Goal: Transaction & Acquisition: Purchase product/service

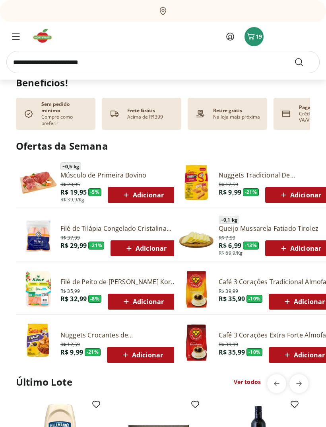
scroll to position [246, 0]
click at [255, 34] on icon "Carrinho" at bounding box center [251, 36] width 10 height 10
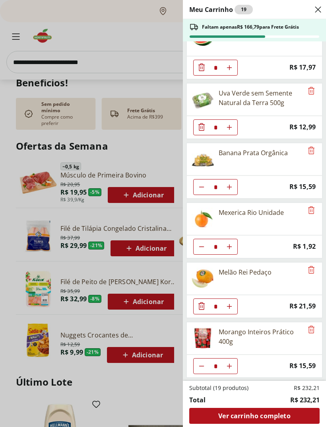
scroll to position [82, 0]
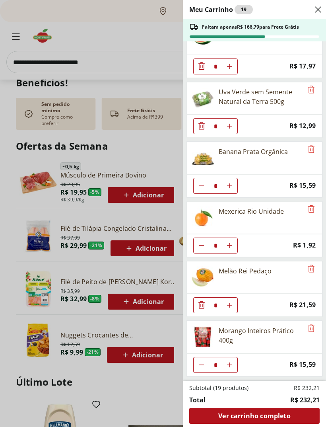
click at [229, 245] on use "Aumentar Quantidade" at bounding box center [229, 245] width 6 height 6
type input "*"
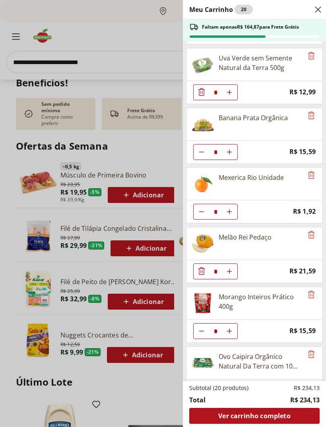
scroll to position [116, 0]
click at [156, 385] on div "Meu Carrinho 20 Faltam apenas R$ 164,87 para Frete Grátis Mamão Papaia Unidade …" at bounding box center [163, 213] width 326 height 427
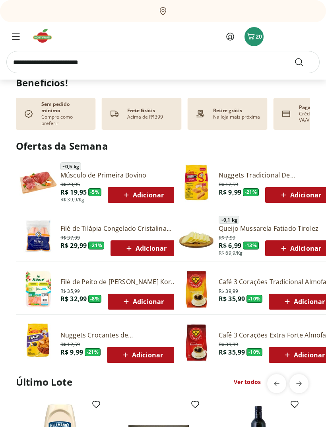
click at [253, 41] on span "Carrinho" at bounding box center [251, 36] width 10 height 10
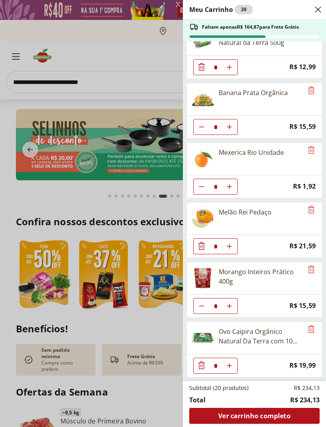
scroll to position [141, 0]
click at [321, 2] on button "Close" at bounding box center [318, 9] width 10 height 19
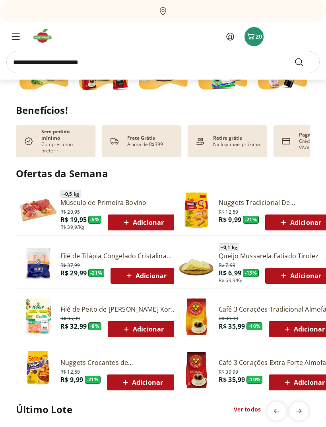
scroll to position [218, 0]
click at [157, 271] on span "Adicionar" at bounding box center [145, 276] width 43 height 10
click at [124, 271] on icon at bounding box center [124, 275] width 6 height 8
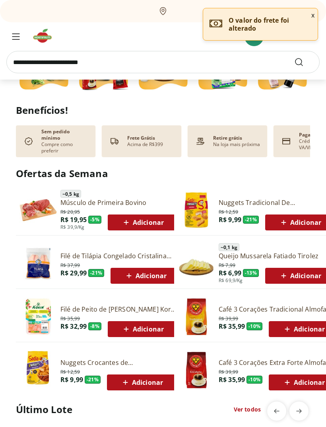
click at [154, 324] on span "Adicionar" at bounding box center [142, 329] width 43 height 10
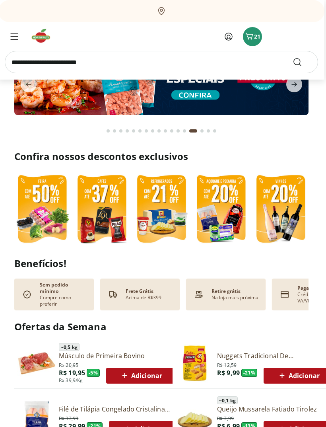
scroll to position [0, 0]
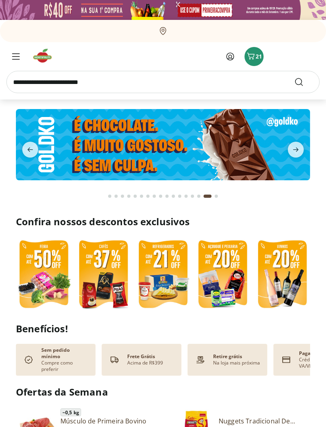
click at [296, 151] on icon "next" at bounding box center [296, 149] width 6 height 4
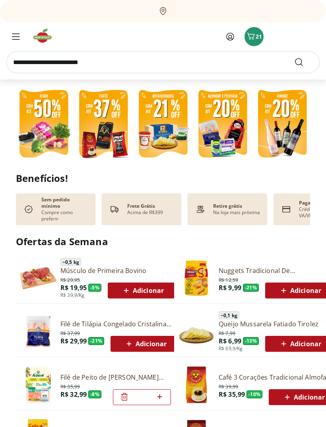
scroll to position [118, 0]
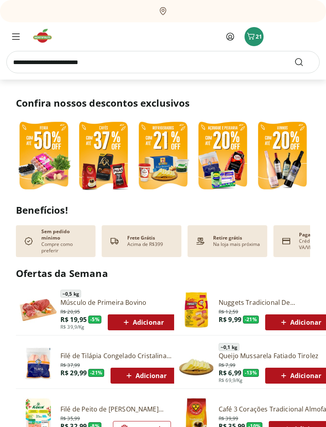
click at [260, 38] on span "21" at bounding box center [259, 37] width 6 height 8
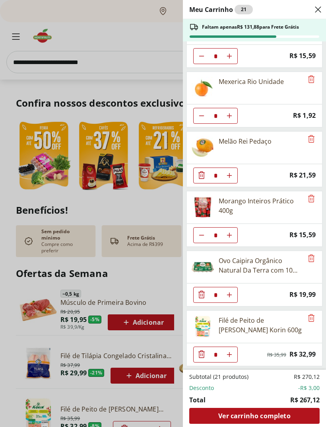
scroll to position [212, 0]
click at [83, 31] on div "Meu Carrinho 21 Faltam apenas R$ 131,88 para Frete Grátis Mamão Papaia Unidade …" at bounding box center [163, 213] width 326 height 427
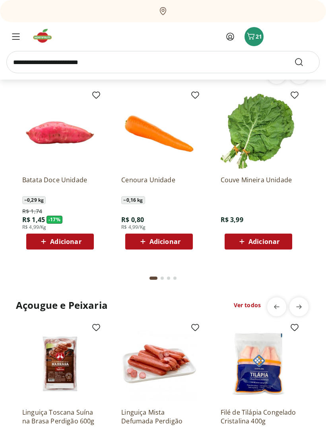
scroll to position [796, 0]
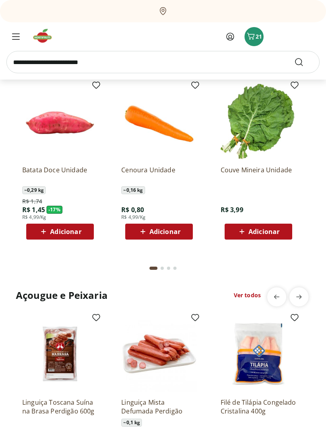
click at [179, 229] on span "Adicionar" at bounding box center [165, 232] width 31 height 6
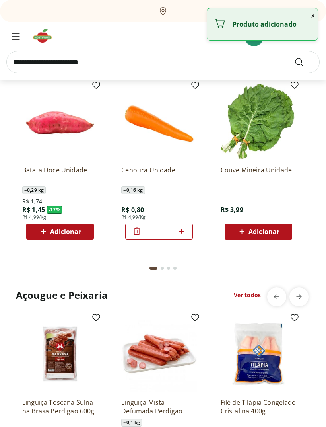
click at [181, 226] on icon at bounding box center [182, 231] width 10 height 10
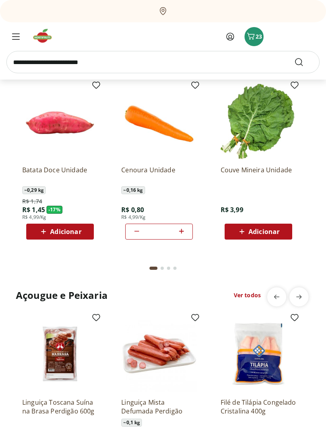
click at [181, 226] on icon at bounding box center [182, 231] width 10 height 10
type input "*"
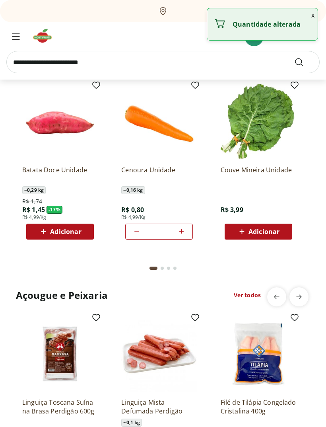
click at [74, 224] on div "Adicionar" at bounding box center [60, 231] width 55 height 14
click at [82, 229] on icon at bounding box center [82, 231] width 5 height 5
type input "*"
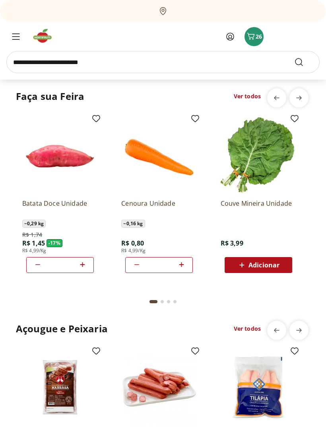
scroll to position [804, 0]
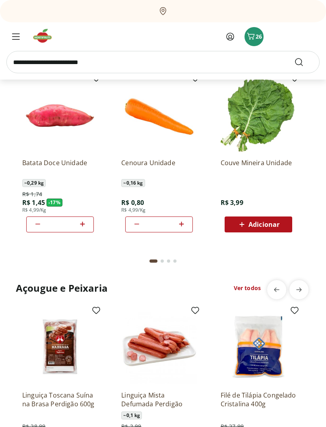
click at [13, 35] on icon "Menu" at bounding box center [16, 36] width 8 height 6
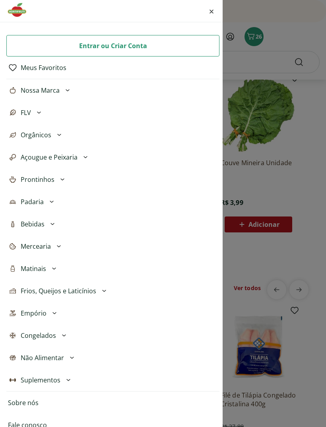
click at [297, 138] on div "Entrar ou Criar Conta Meus Favoritos Nossa Marca Açougue & Peixaria Congelados …" at bounding box center [163, 213] width 326 height 427
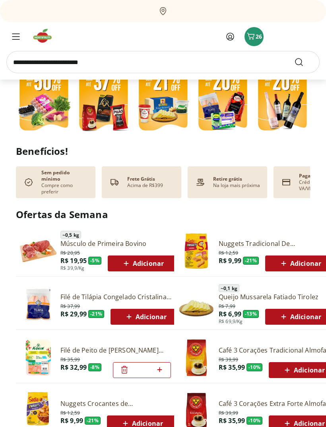
click at [255, 37] on icon "Carrinho" at bounding box center [251, 36] width 10 height 10
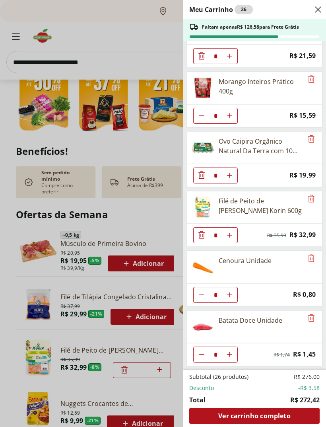
scroll to position [331, 0]
click at [150, 38] on div "Meu Carrinho 26 Faltam apenas R$ 126,58 para Frete Grátis Mamão Papaia Unidade …" at bounding box center [163, 213] width 326 height 427
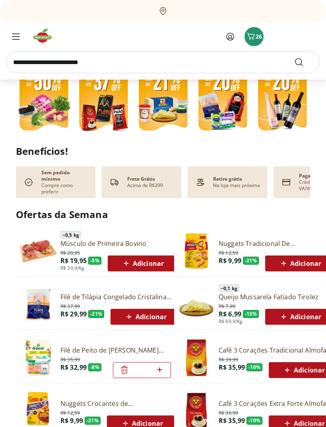
click at [19, 39] on icon "Menu" at bounding box center [15, 37] width 7 height 6
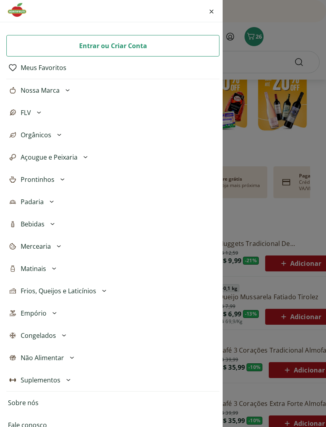
click at [36, 137] on span "Orgânicos" at bounding box center [36, 135] width 31 height 10
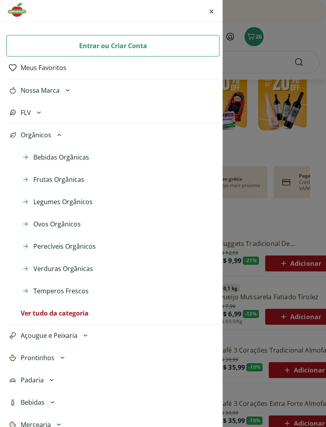
click at [50, 157] on span "Bebidas Orgânicas" at bounding box center [61, 157] width 56 height 10
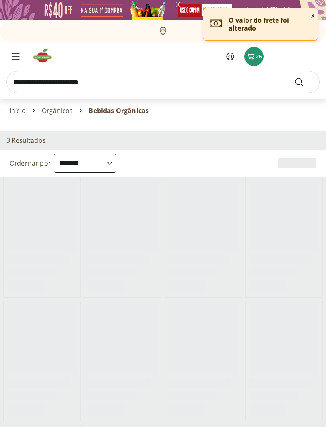
select select "**********"
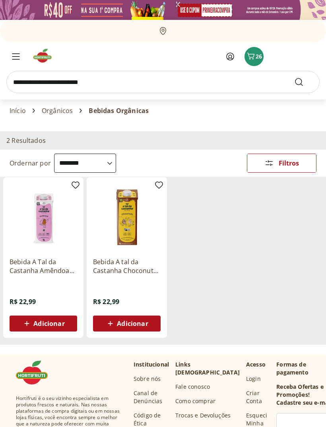
click at [56, 320] on span "Adicionar" at bounding box center [48, 323] width 31 height 6
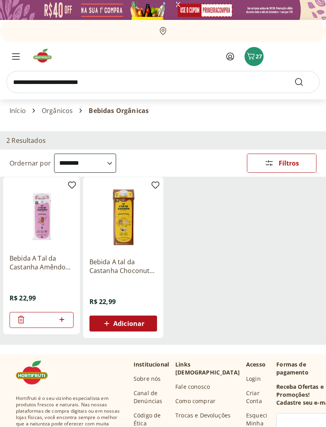
click at [136, 317] on div "Adicionar" at bounding box center [123, 323] width 55 height 14
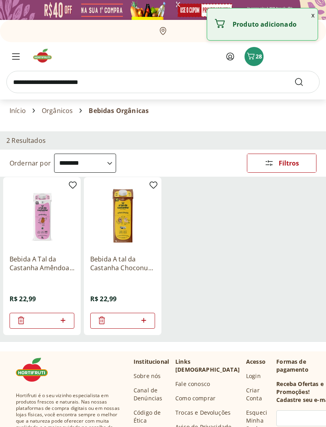
click at [17, 62] on button "Menu" at bounding box center [15, 56] width 19 height 19
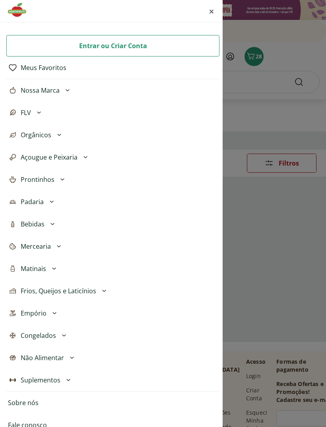
click at [45, 132] on span "Orgânicos" at bounding box center [36, 135] width 31 height 10
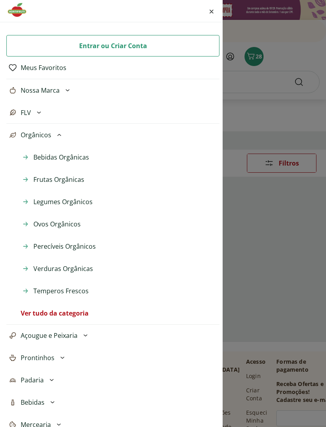
click at [74, 181] on span "Frutas Orgânicas" at bounding box center [58, 180] width 51 height 10
click at [68, 228] on span "Ovos Orgânicos" at bounding box center [56, 224] width 47 height 10
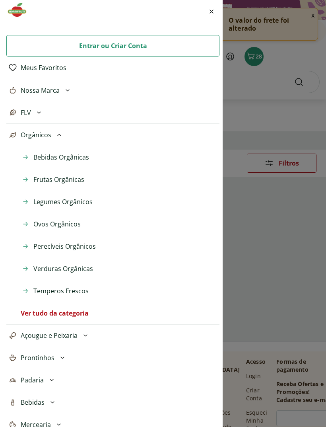
click at [87, 242] on span "Perecíveis Orgânicos" at bounding box center [64, 246] width 62 height 10
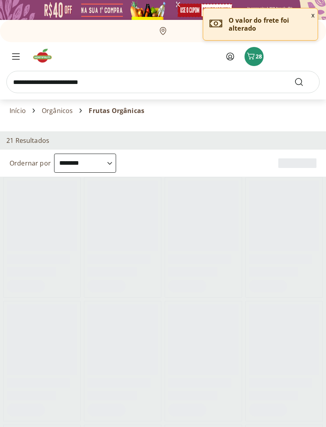
select select "**********"
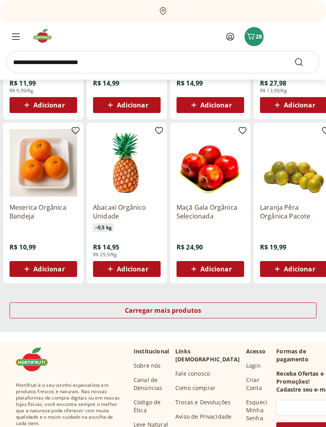
scroll to position [382, 0]
click at [200, 303] on div "Carregar mais produtos" at bounding box center [163, 310] width 307 height 16
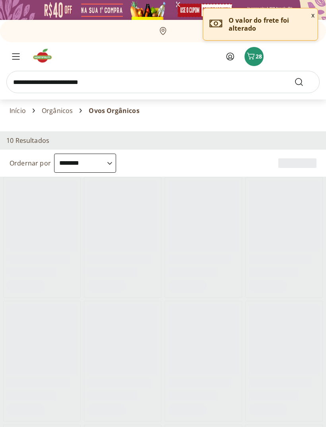
select select "**********"
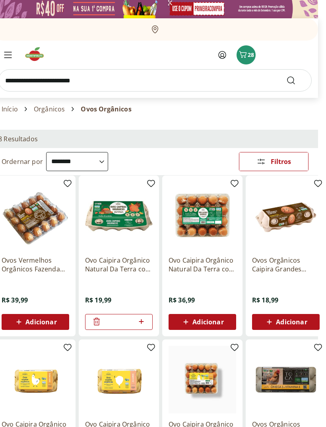
scroll to position [0, 8]
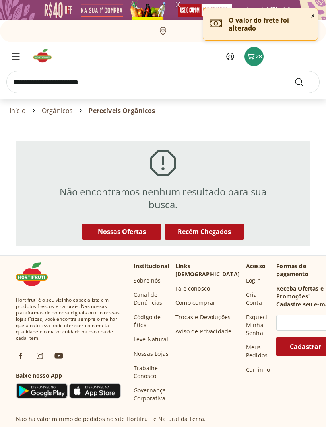
click at [16, 57] on icon "Menu" at bounding box center [16, 56] width 8 height 6
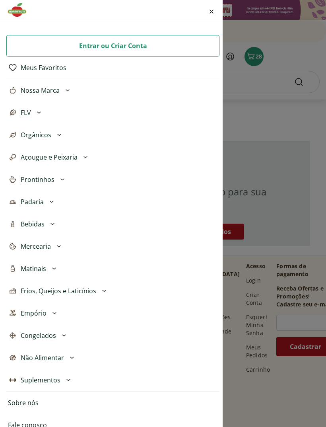
click at [57, 136] on icon at bounding box center [59, 135] width 10 height 10
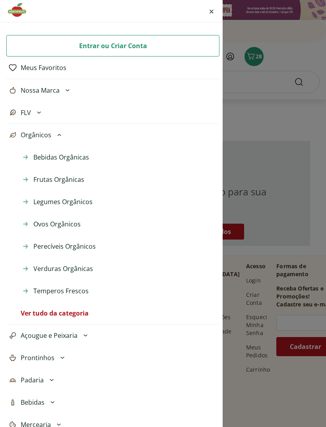
click at [78, 270] on span "Verduras Orgânicas" at bounding box center [63, 269] width 60 height 10
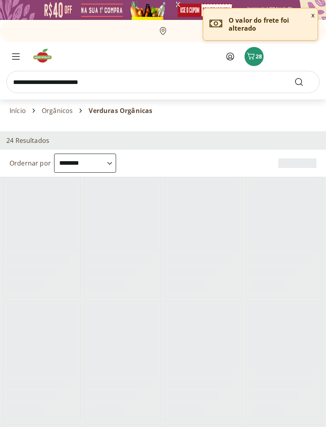
select select "**********"
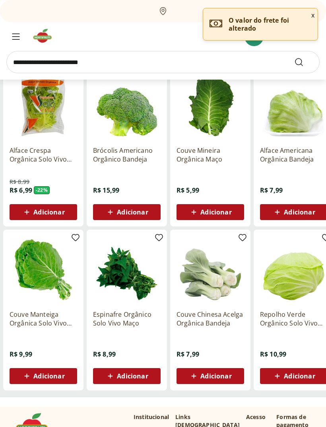
scroll to position [112, 0]
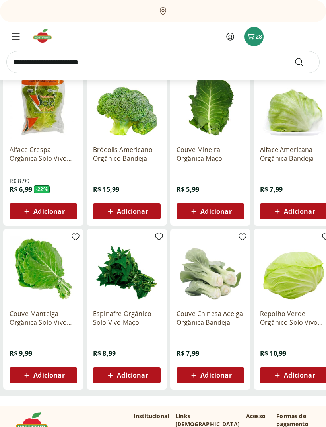
click at [38, 214] on span "Adicionar" at bounding box center [48, 211] width 31 height 6
click at [21, 215] on icon at bounding box center [21, 211] width 10 height 10
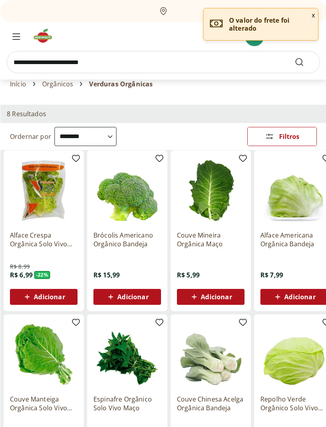
scroll to position [27, 0]
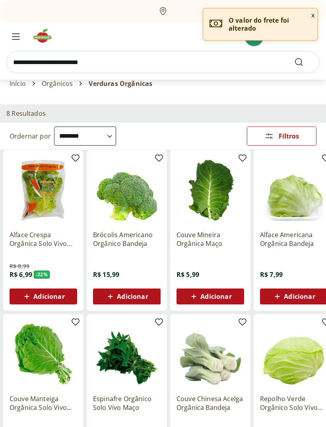
click at [56, 297] on span "Adicionar" at bounding box center [48, 296] width 31 height 6
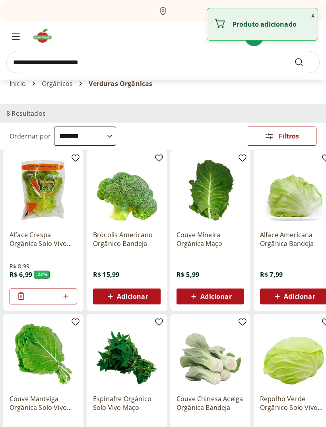
click at [16, 33] on icon "Menu" at bounding box center [16, 36] width 8 height 6
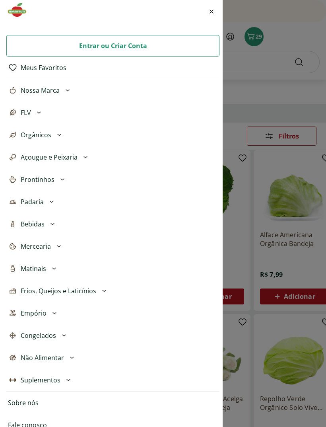
click at [59, 337] on icon at bounding box center [64, 335] width 10 height 10
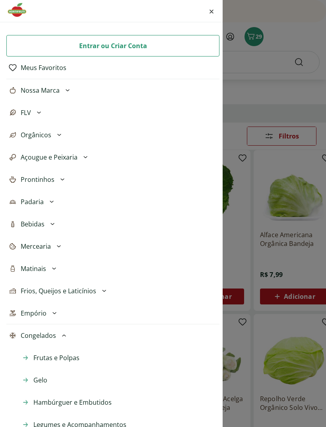
click at [71, 355] on span "Frutas e Polpas" at bounding box center [56, 358] width 46 height 10
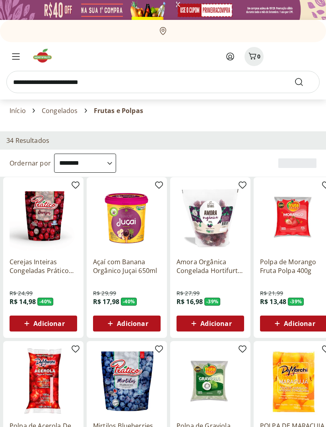
select select "**********"
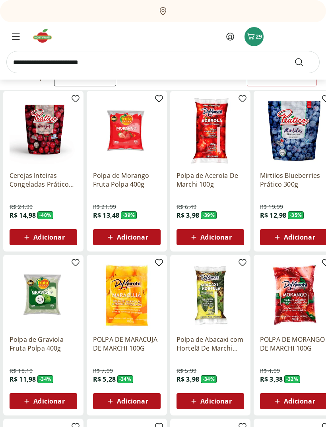
scroll to position [87, 0]
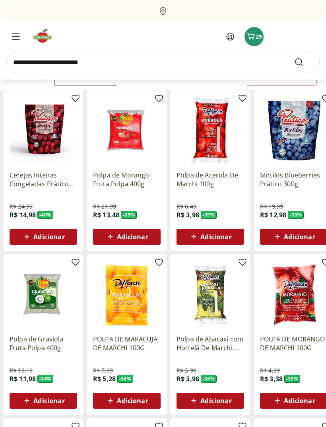
click at [62, 236] on span "Adicionar" at bounding box center [48, 236] width 31 height 6
click at [295, 234] on span "Adicionar" at bounding box center [299, 236] width 31 height 6
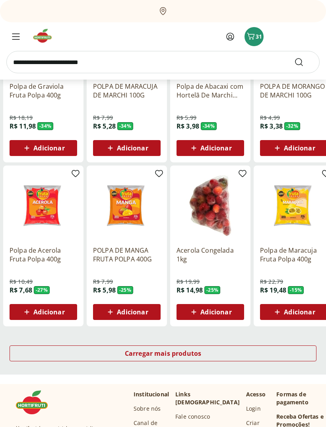
scroll to position [339, 0]
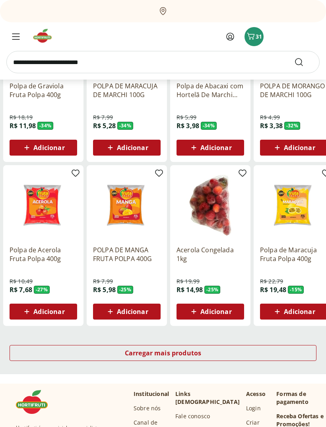
click at [252, 353] on div "Carregar mais produtos" at bounding box center [163, 353] width 307 height 16
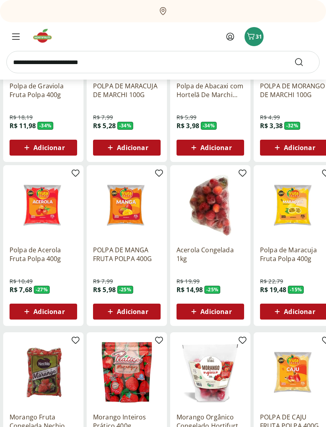
type input "*"
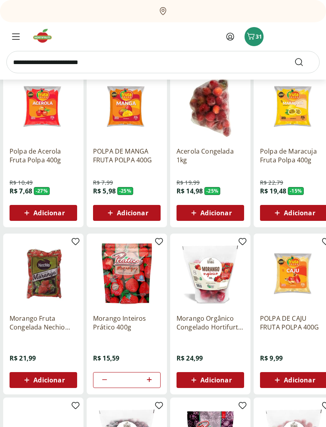
scroll to position [439, 0]
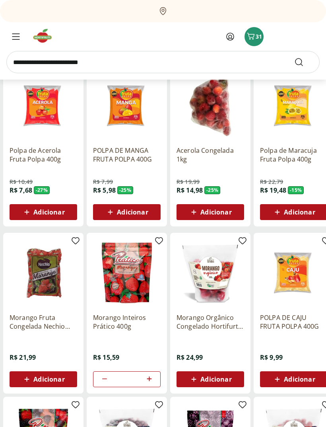
click at [229, 209] on span "Adicionar" at bounding box center [215, 212] width 31 height 6
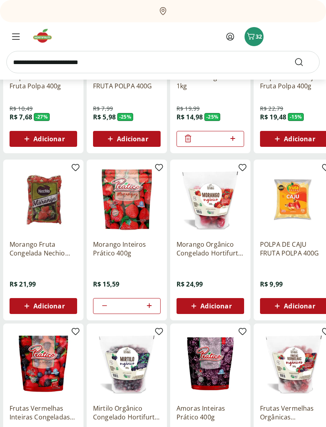
scroll to position [524, 0]
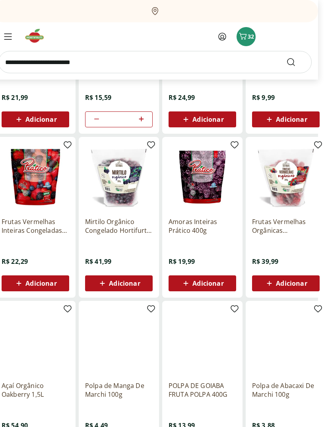
scroll to position [245, 0]
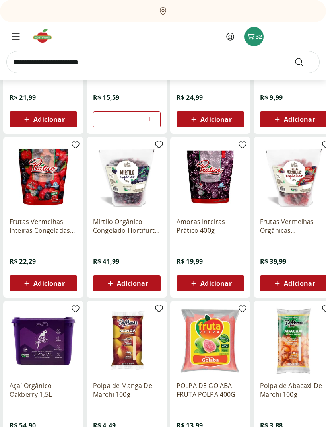
click at [229, 281] on span "Adicionar" at bounding box center [215, 283] width 31 height 6
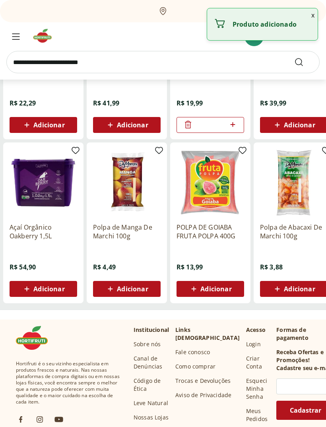
scroll to position [404, 0]
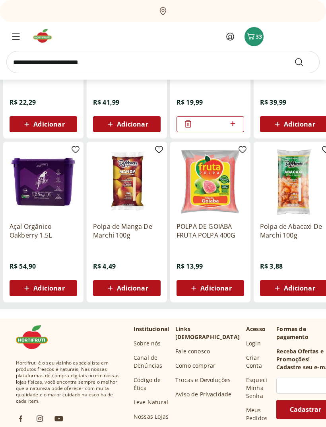
click at [38, 180] on img at bounding box center [44, 182] width 68 height 68
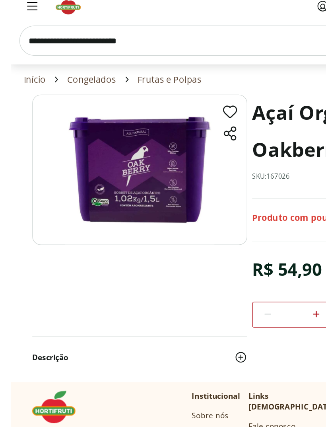
scroll to position [31, 0]
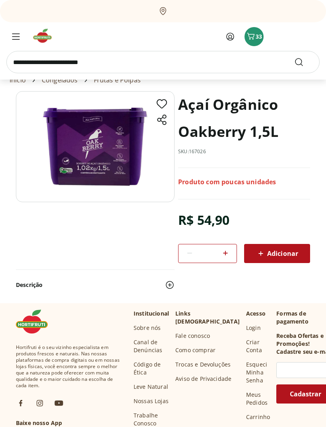
click at [286, 249] on span "Adicionar" at bounding box center [277, 254] width 42 height 10
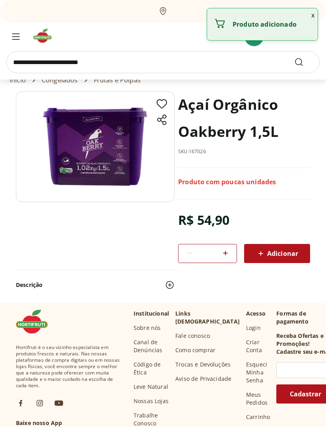
click at [19, 36] on icon "Menu" at bounding box center [16, 36] width 8 height 6
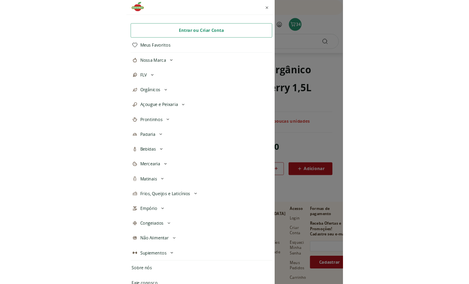
scroll to position [102, 0]
